Goal: Find specific page/section: Find specific page/section

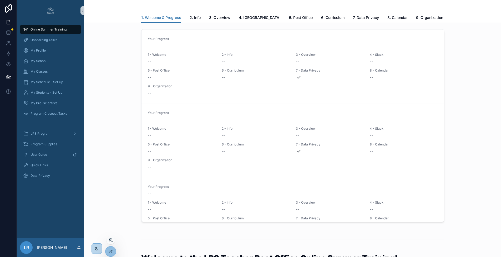
click at [110, 209] on icon at bounding box center [110, 241] width 2 height 1
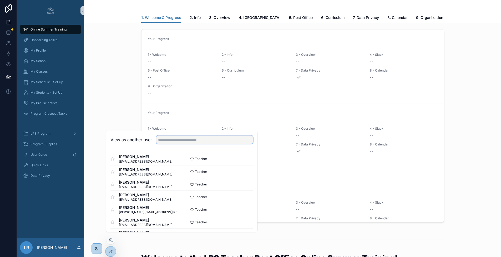
click at [220, 144] on input "text" at bounding box center [204, 139] width 97 height 8
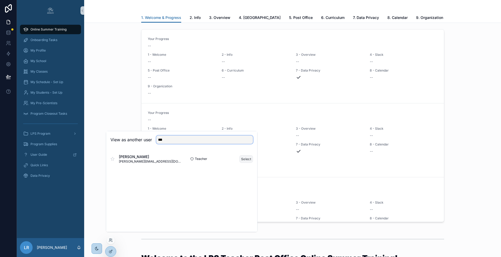
type input "***"
click at [247, 163] on button "Select" at bounding box center [246, 159] width 14 height 8
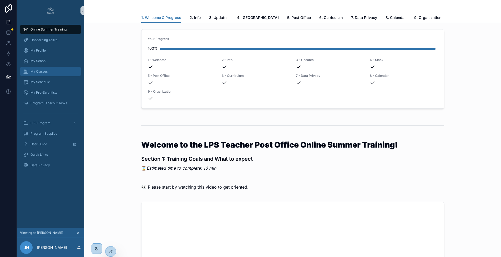
click at [46, 70] on span "My Classes" at bounding box center [39, 71] width 17 height 4
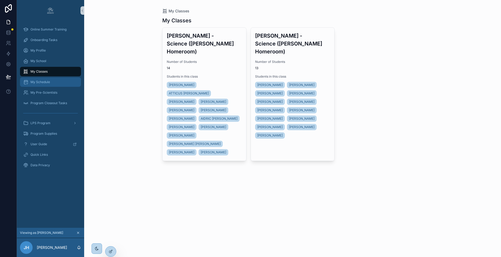
click at [46, 80] on span "My Schedule" at bounding box center [40, 82] width 19 height 4
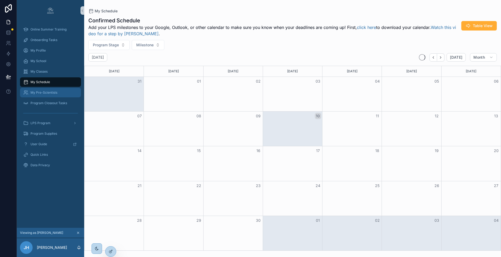
click at [47, 90] on div "My Pre-Scientists" at bounding box center [50, 92] width 55 height 8
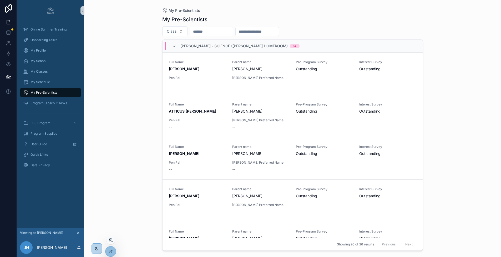
click at [111, 239] on icon at bounding box center [111, 240] width 4 height 4
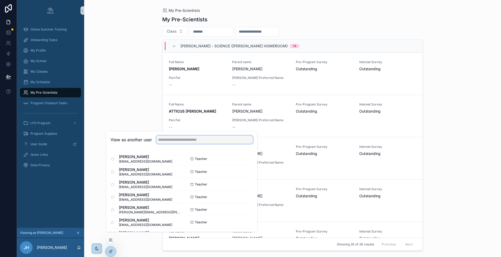
click at [181, 143] on input "text" at bounding box center [204, 139] width 97 height 8
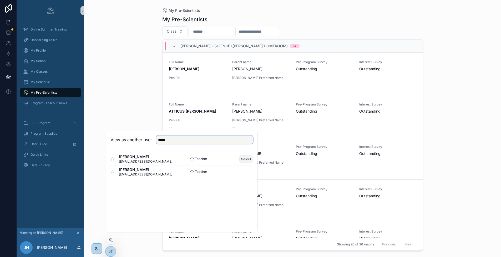
type input "*****"
click at [244, 163] on button "Select" at bounding box center [246, 159] width 14 height 8
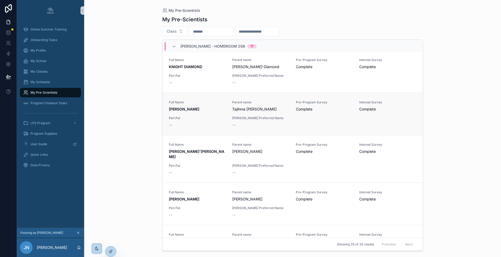
scroll to position [1012, 0]
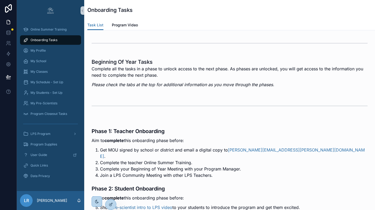
scroll to position [101, 0]
